Goal: Check status

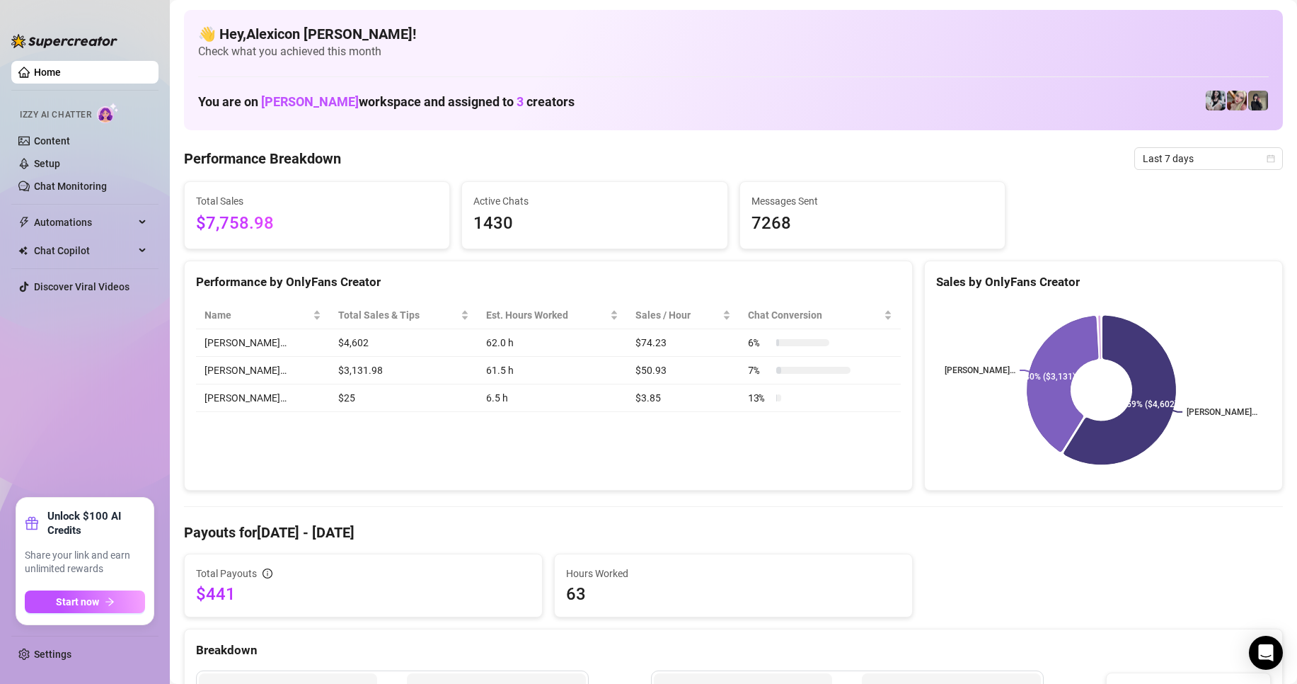
click at [1164, 151] on span "Last 7 days" at bounding box center [1209, 158] width 132 height 21
click at [1160, 263] on div "Last 90 days" at bounding box center [1196, 254] width 143 height 23
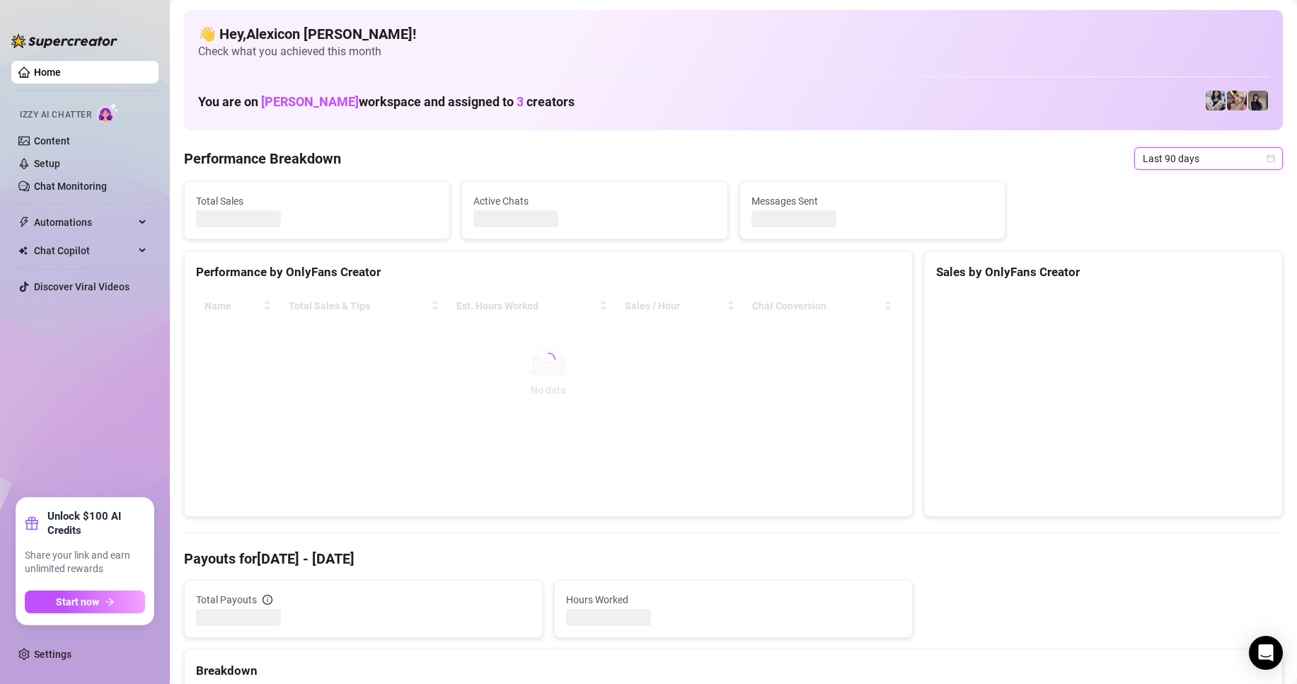
click at [1183, 158] on span "Last 90 days" at bounding box center [1209, 158] width 132 height 21
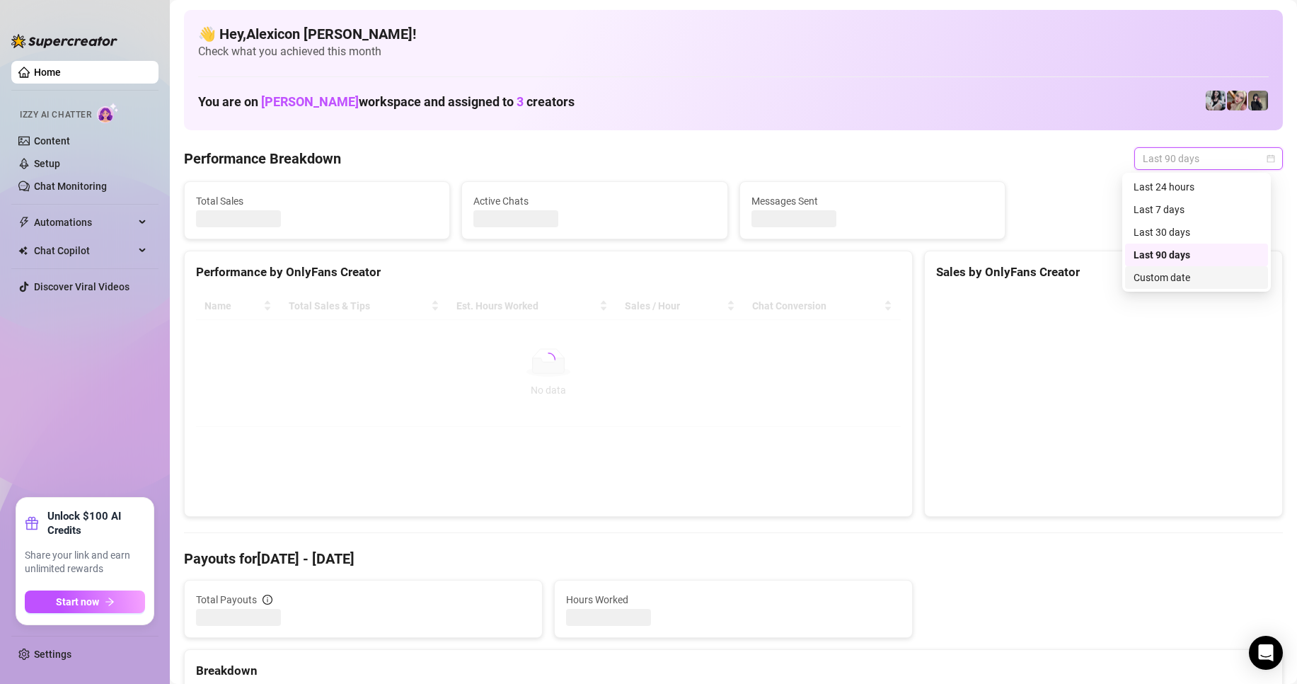
click at [1175, 272] on div "Custom date" at bounding box center [1197, 278] width 126 height 16
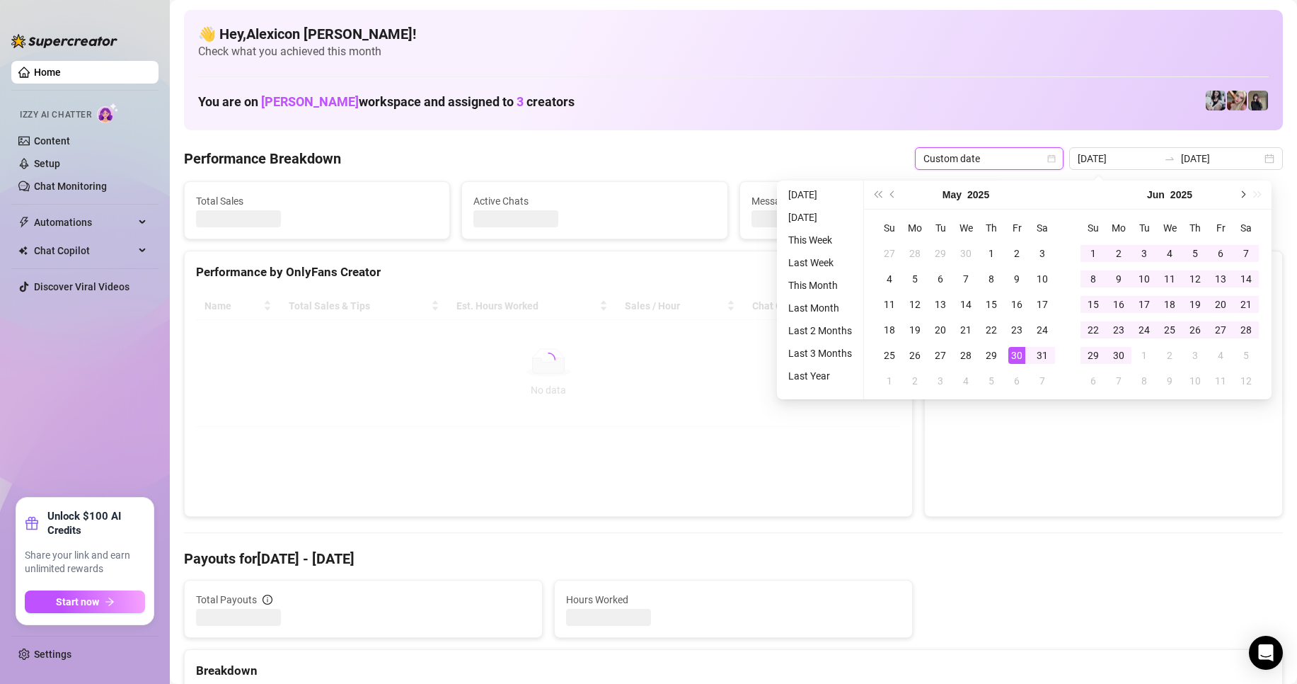
click at [1244, 193] on button "Next month (PageDown)" at bounding box center [1242, 194] width 16 height 28
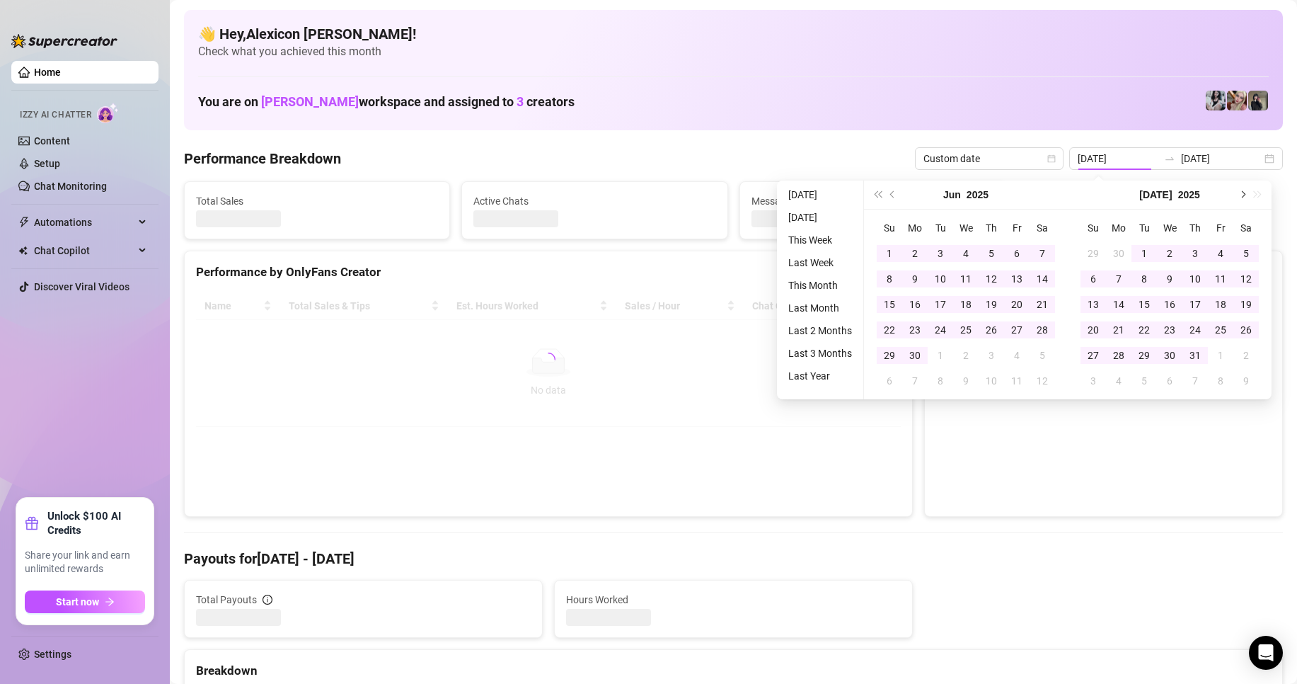
click at [1244, 195] on span "Next month (PageDown)" at bounding box center [1242, 194] width 7 height 7
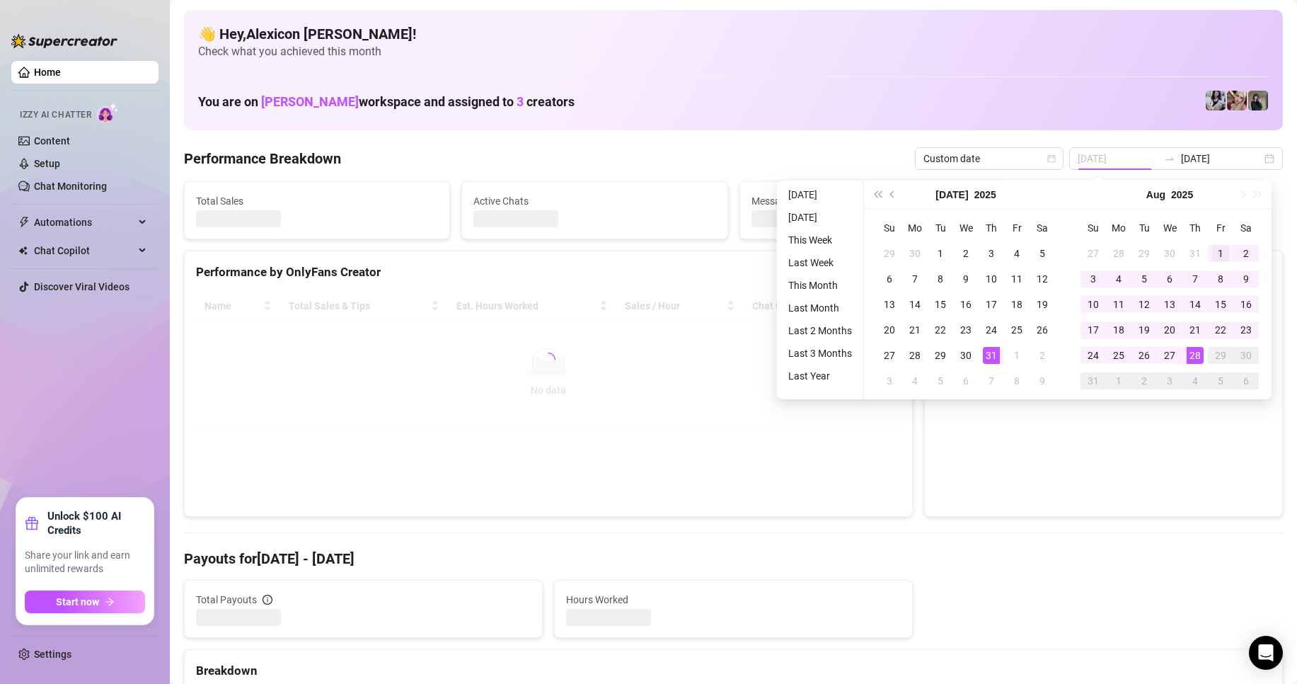
type input "[DATE]"
click at [1218, 248] on div "1" at bounding box center [1220, 253] width 17 height 17
type input "[DATE]"
click at [1194, 357] on div "28" at bounding box center [1195, 355] width 17 height 17
type input "[DATE]"
